Goal: Use online tool/utility

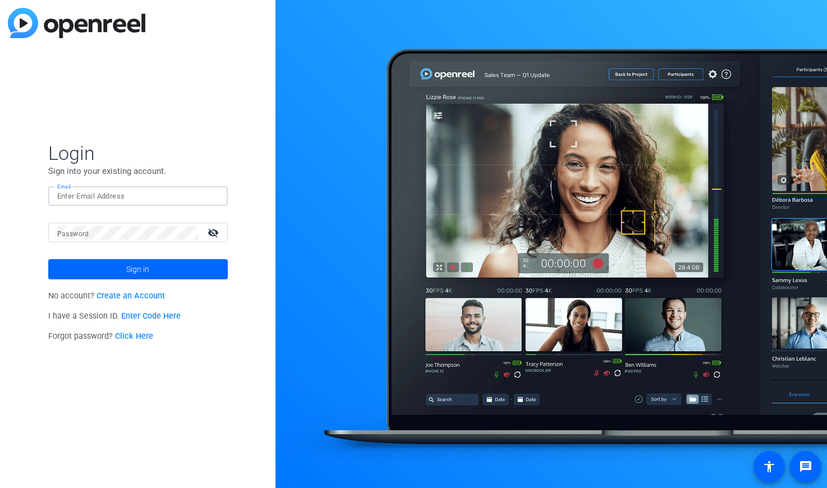
type input "[PERSON_NAME][EMAIL_ADDRESS][PERSON_NAME][DOMAIN_NAME]"
click at [138, 269] on button "Sign in" at bounding box center [138, 269] width 180 height 20
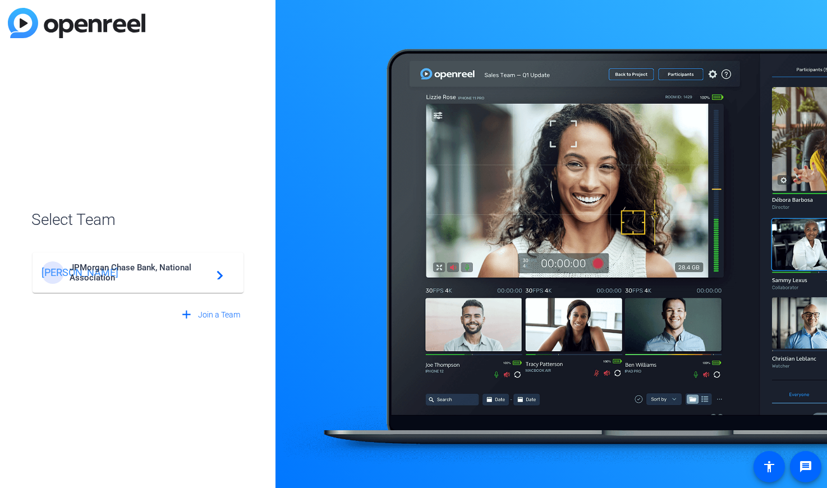
click at [171, 267] on span "JPMorgan Chase Bank, National Association" at bounding box center [140, 273] width 140 height 20
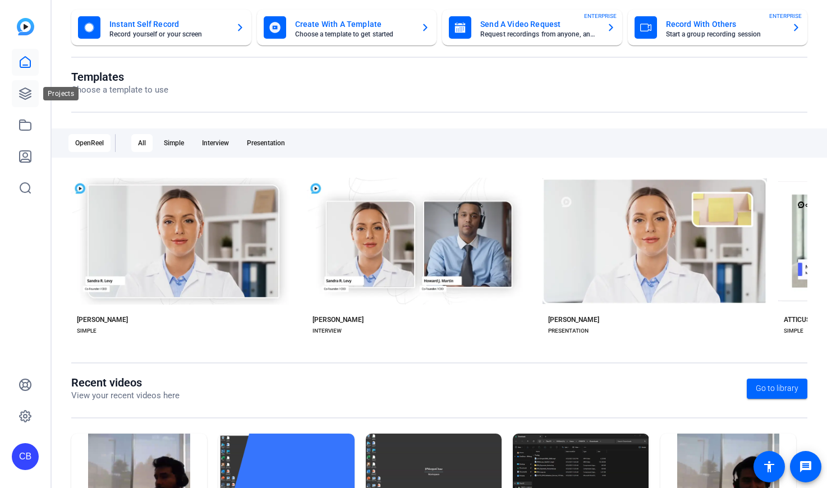
click at [18, 90] on link at bounding box center [25, 93] width 27 height 27
click at [25, 93] on icon at bounding box center [25, 93] width 11 height 11
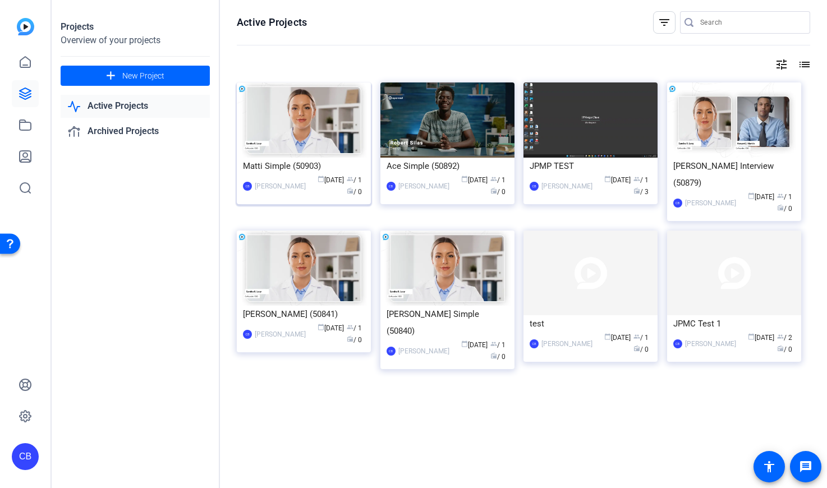
click at [323, 117] on img at bounding box center [304, 120] width 134 height 75
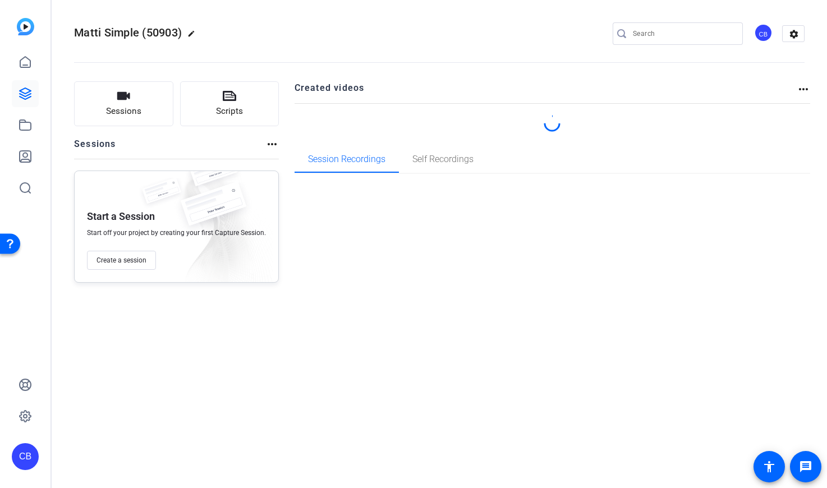
click at [801, 88] on mat-icon "more_horiz" at bounding box center [803, 89] width 13 height 13
click at [796, 36] on div at bounding box center [413, 244] width 827 height 488
click at [793, 33] on mat-icon "settings" at bounding box center [794, 34] width 22 height 17
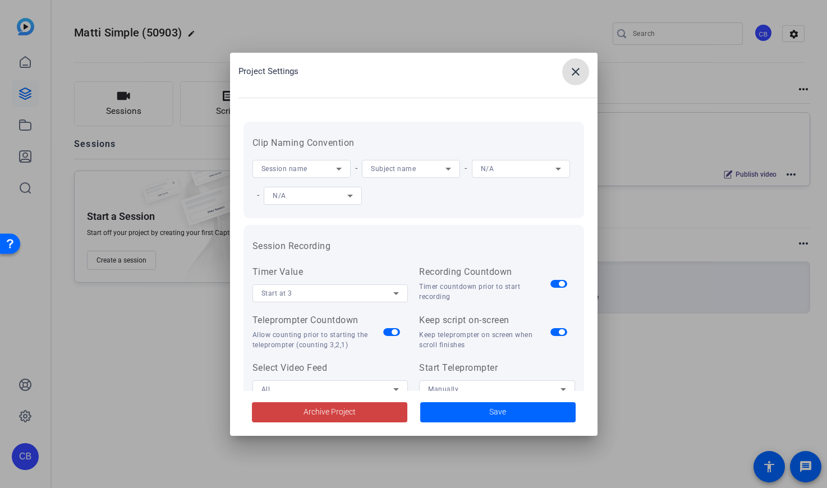
click at [574, 72] on mat-icon "close" at bounding box center [575, 71] width 13 height 13
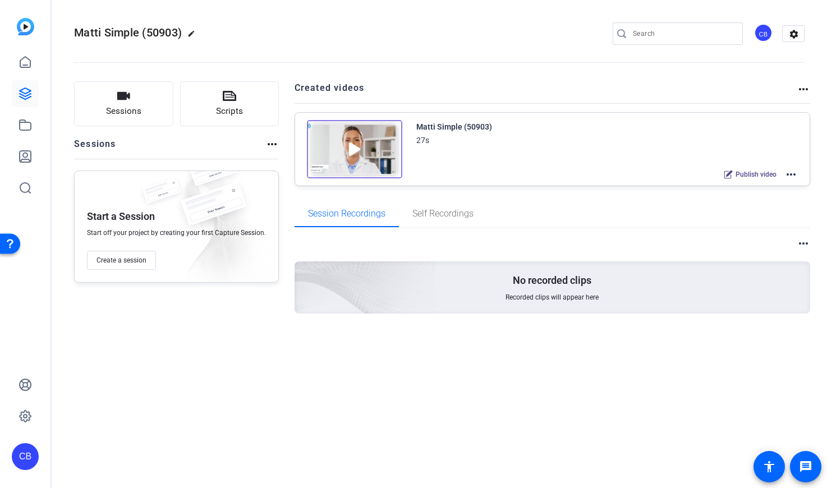
click at [808, 89] on mat-icon "more_horiz" at bounding box center [803, 89] width 13 height 13
click at [808, 89] on div at bounding box center [413, 244] width 827 height 488
click at [792, 176] on mat-icon "more_horiz" at bounding box center [791, 174] width 13 height 13
click at [766, 190] on span "Edit in Creator" at bounding box center [750, 187] width 78 height 13
